Goal: Task Accomplishment & Management: Manage account settings

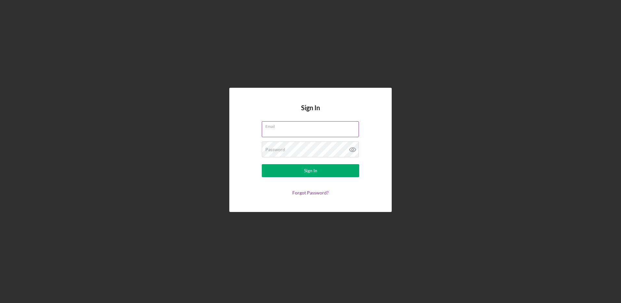
click at [273, 132] on input "Email" at bounding box center [310, 129] width 97 height 16
type input "[EMAIL_ADDRESS][DOMAIN_NAME]"
click at [262, 164] on button "Sign In" at bounding box center [310, 170] width 97 height 13
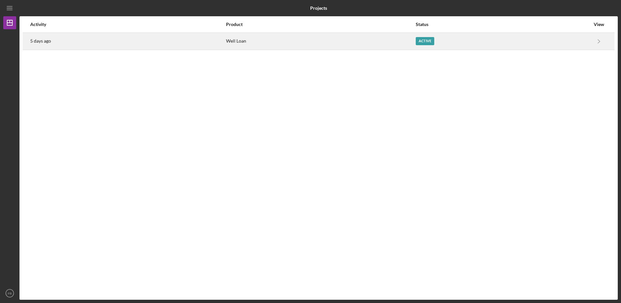
click at [246, 39] on div "Well Loan" at bounding box center [320, 41] width 189 height 16
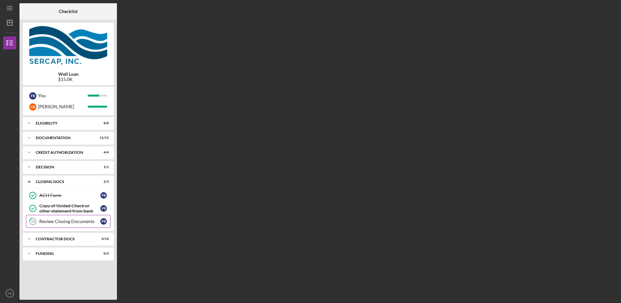
click at [49, 222] on div "Review Closing Documents" at bounding box center [69, 220] width 61 height 5
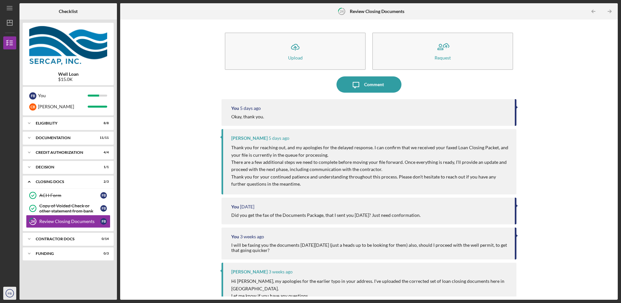
click at [7, 291] on icon "FB" at bounding box center [9, 293] width 13 height 16
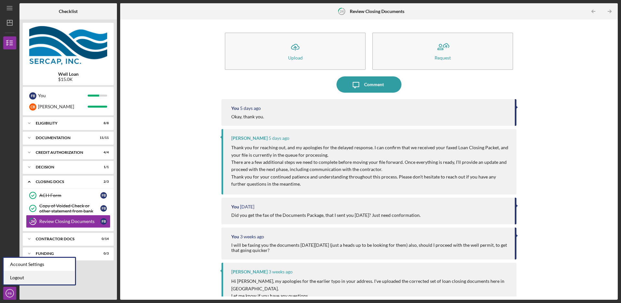
click at [12, 283] on link "Logout" at bounding box center [39, 277] width 71 height 13
